Goal: Transaction & Acquisition: Obtain resource

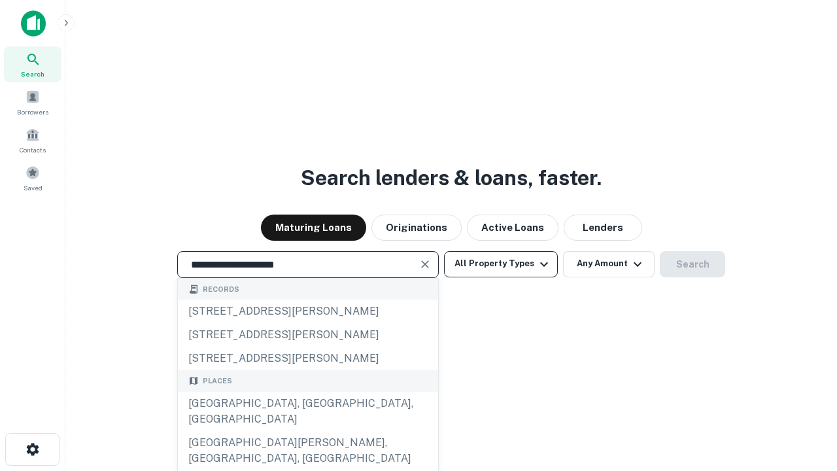
type input "**********"
click at [501, 263] on button "All Property Types" at bounding box center [501, 264] width 114 height 26
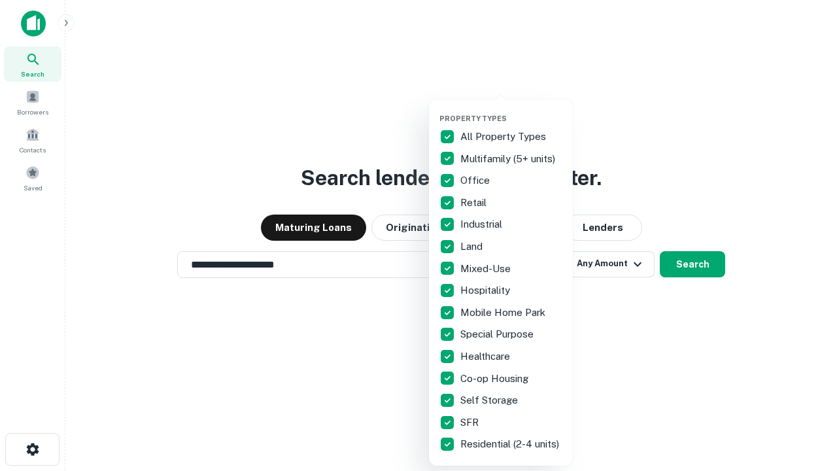
click at [511, 110] on button "button" at bounding box center [511, 110] width 144 height 1
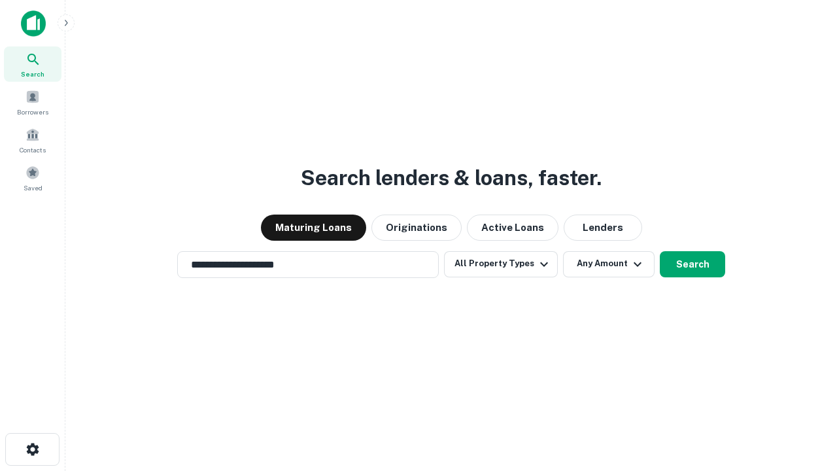
scroll to position [20, 0]
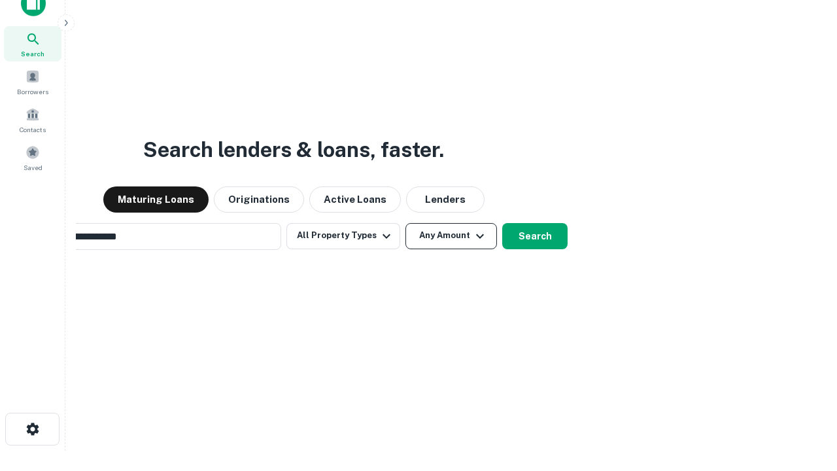
click at [405, 223] on button "Any Amount" at bounding box center [451, 236] width 92 height 26
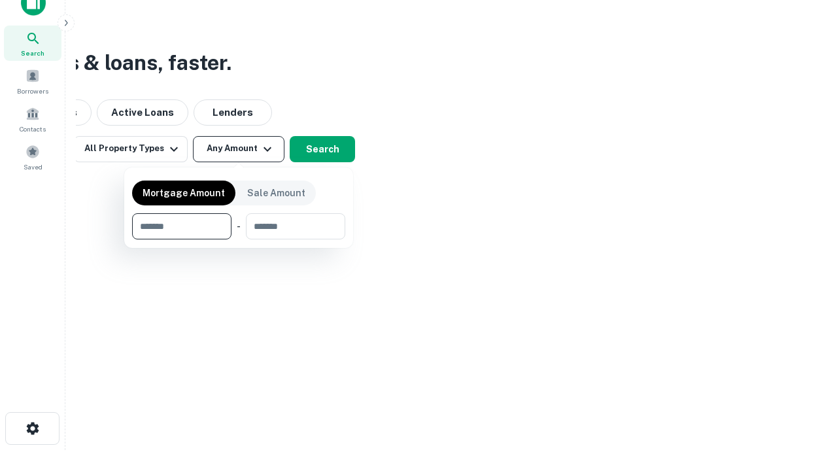
type input "*******"
click at [239, 239] on button "button" at bounding box center [238, 239] width 213 height 1
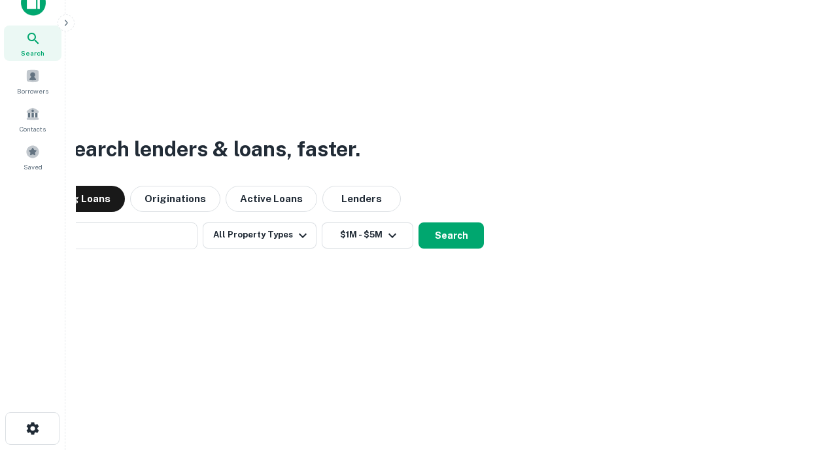
scroll to position [20, 0]
click at [418, 223] on button "Search" at bounding box center [450, 236] width 65 height 26
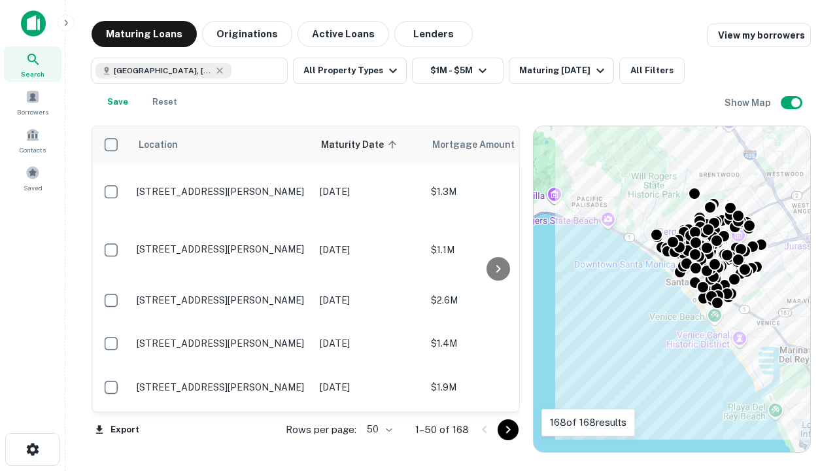
click at [377, 429] on body "Search Borrowers Contacts Saved Maturing Loans Originations Active Loans Lender…" at bounding box center [418, 235] width 837 height 471
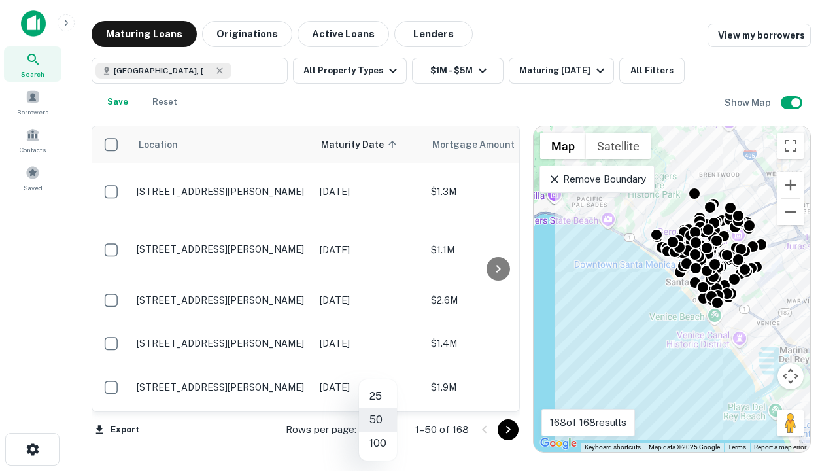
click at [378, 396] on li "25" at bounding box center [378, 396] width 38 height 24
